Goal: Task Accomplishment & Management: Manage account settings

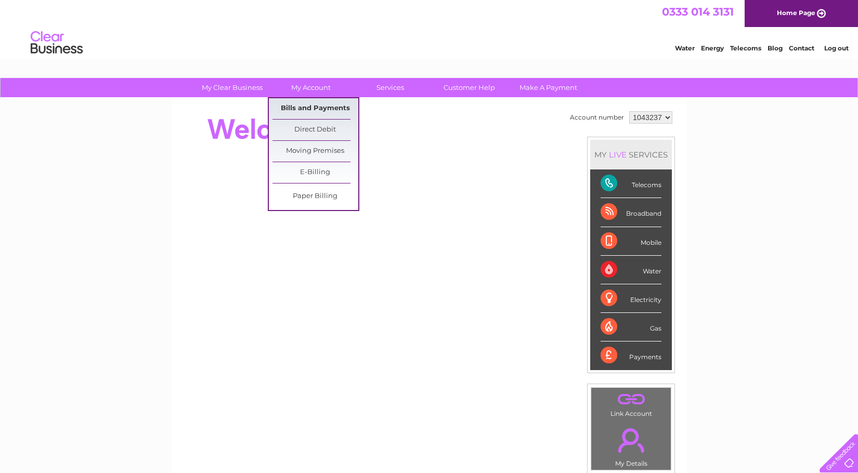
click at [312, 108] on link "Bills and Payments" at bounding box center [316, 108] width 86 height 21
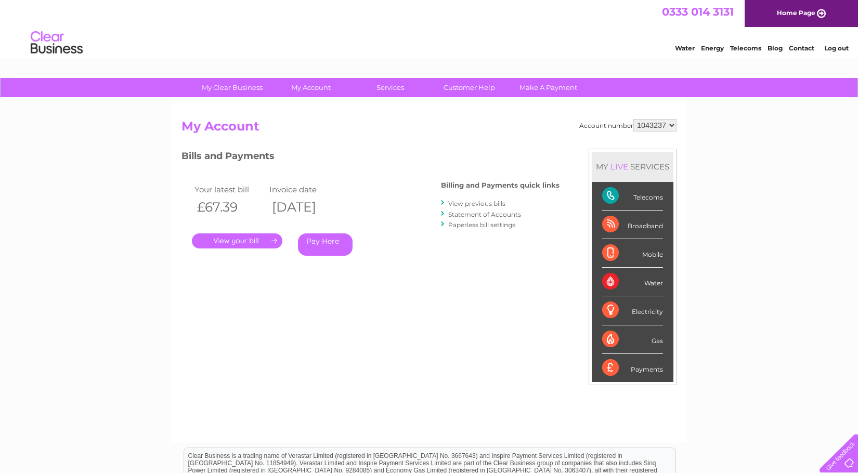
click at [242, 240] on link "." at bounding box center [237, 241] width 91 height 15
click at [270, 238] on link "." at bounding box center [237, 241] width 91 height 15
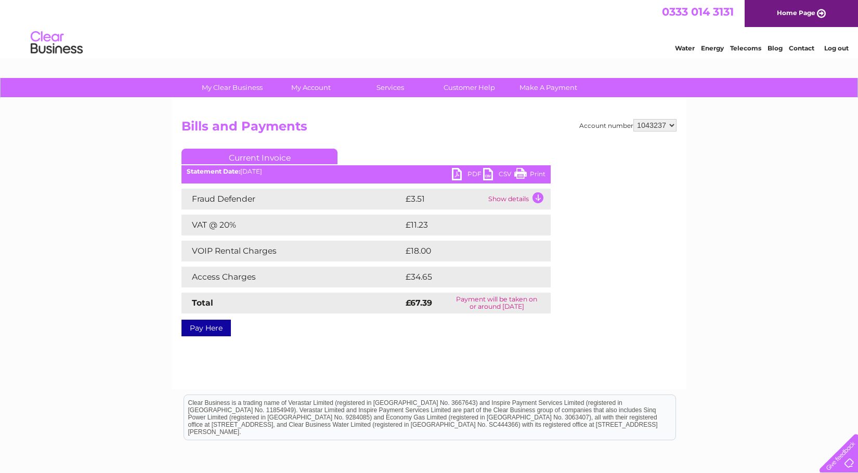
click at [459, 173] on link "PDF" at bounding box center [467, 175] width 31 height 15
click at [830, 48] on link "Log out" at bounding box center [837, 48] width 24 height 8
